Goal: Information Seeking & Learning: Find specific fact

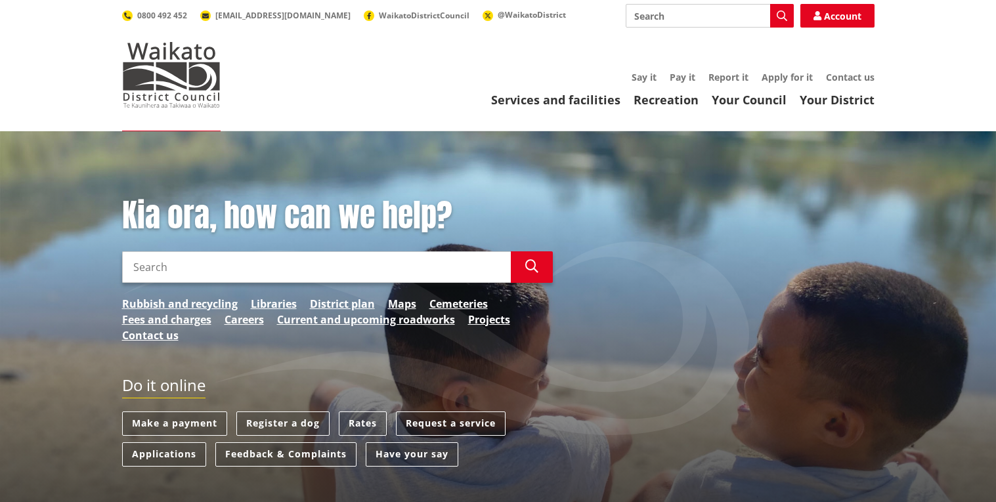
click at [301, 267] on input "Search" at bounding box center [316, 268] width 389 height 32
click at [277, 301] on link "Libraries" at bounding box center [274, 304] width 46 height 16
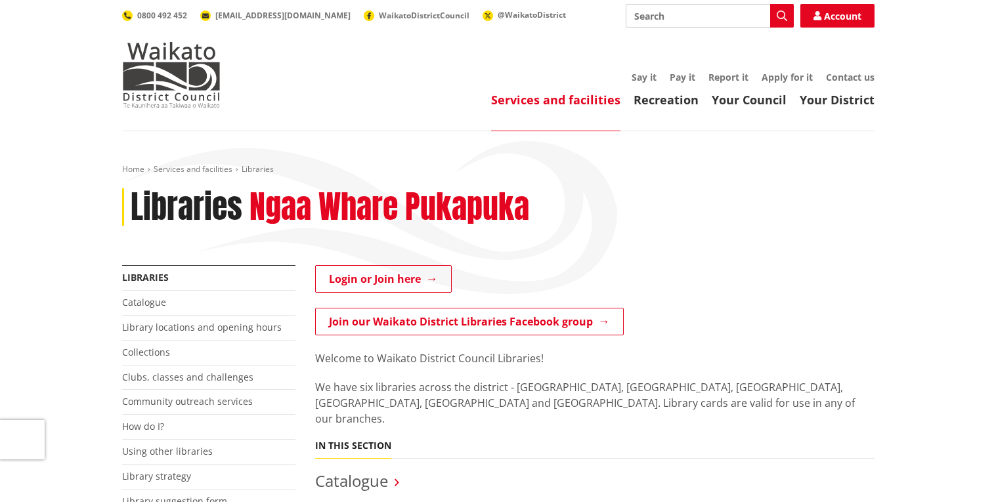
click at [656, 14] on input "Search" at bounding box center [710, 16] width 168 height 24
type input "no longer human"
click at [778, 16] on icon "button" at bounding box center [782, 16] width 11 height 11
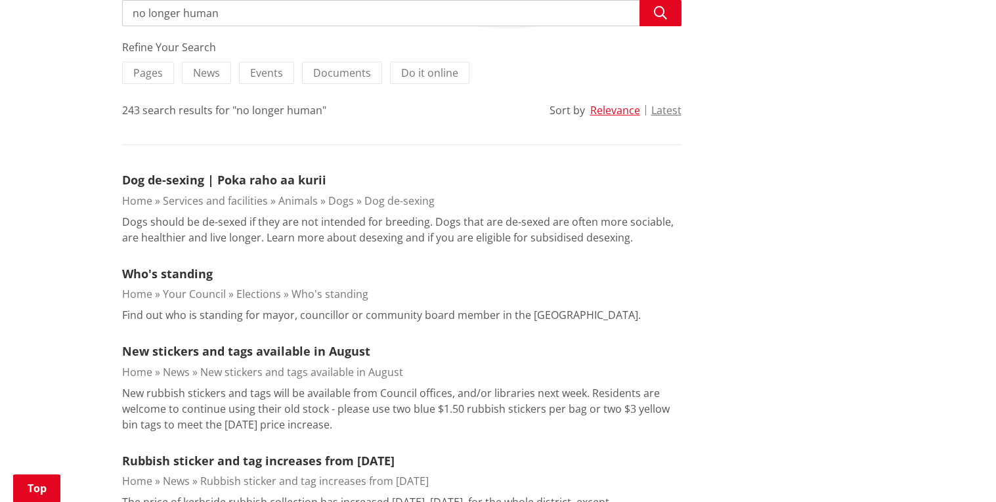
scroll to position [254, 0]
